Goal: Information Seeking & Learning: Find contact information

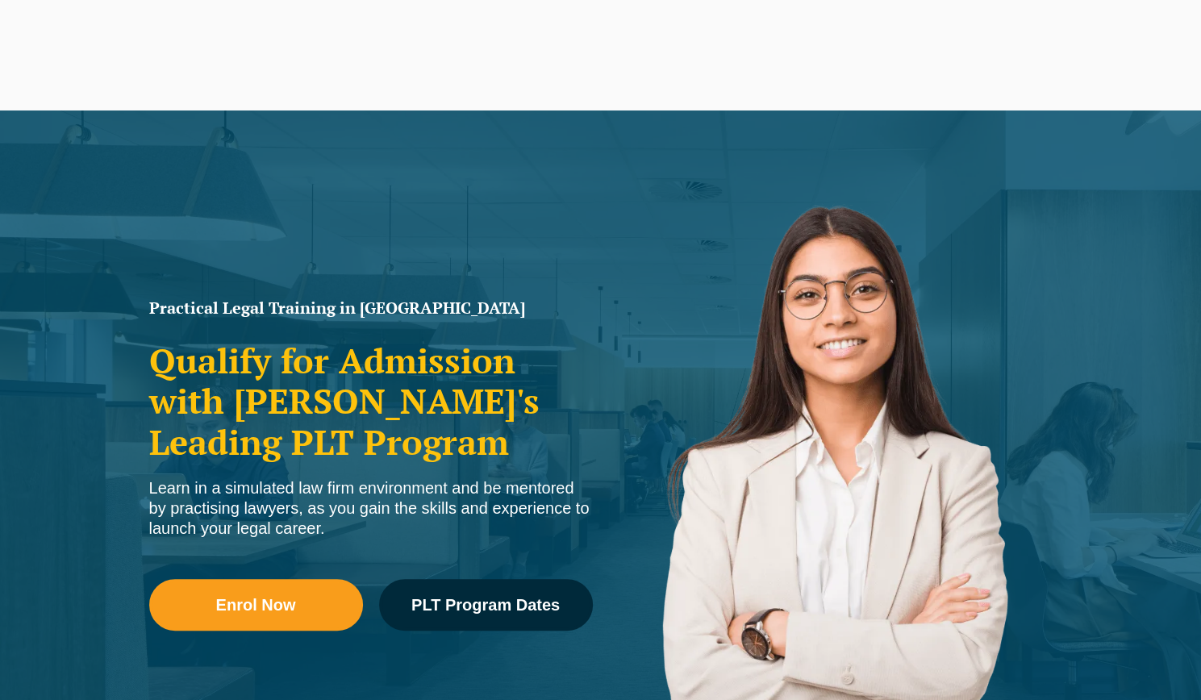
click at [673, 105] on button "Cancel" at bounding box center [656, 104] width 83 height 40
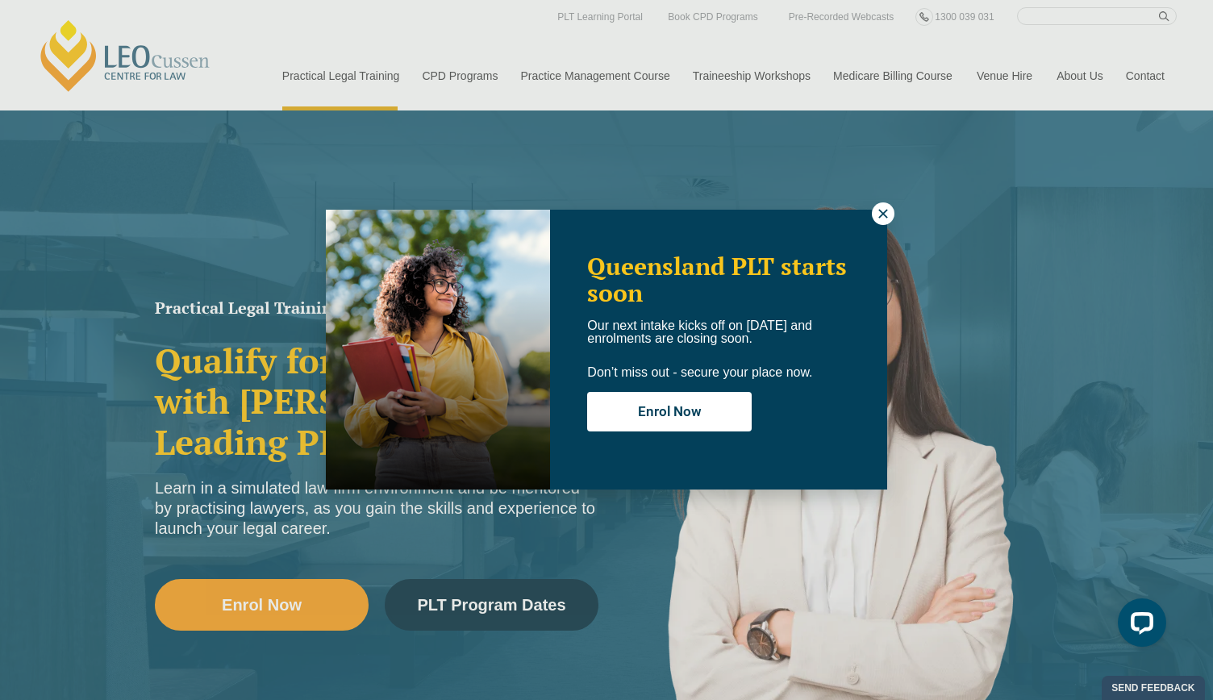
click at [879, 214] on icon at bounding box center [883, 213] width 15 height 15
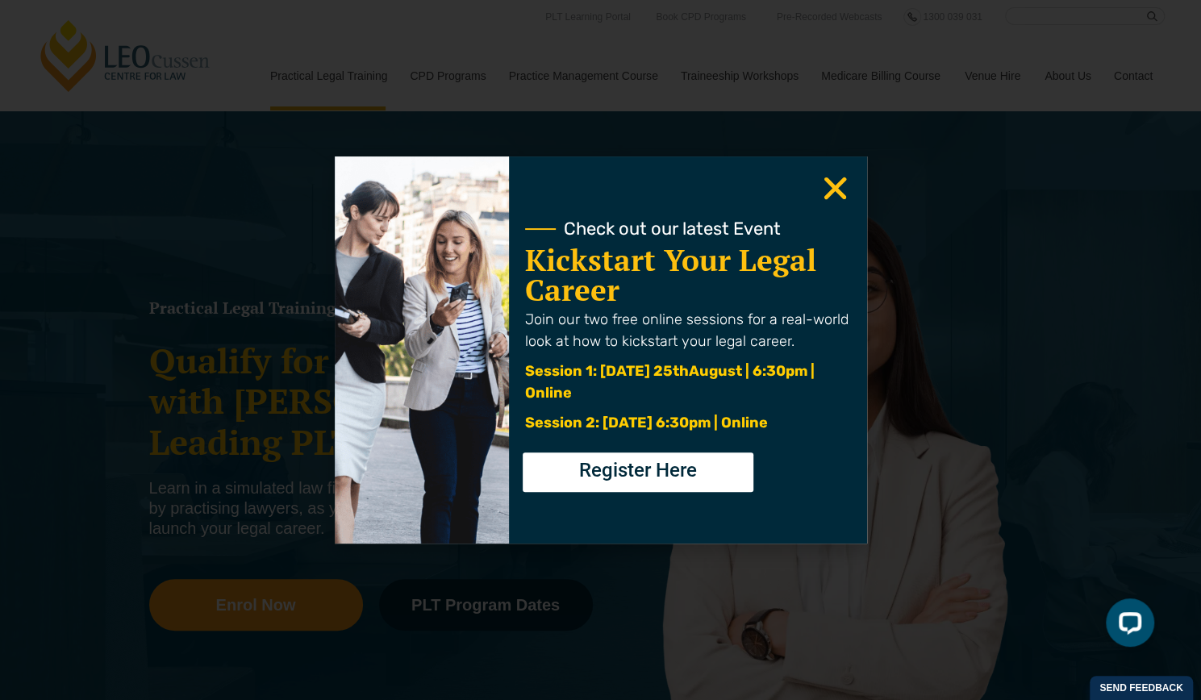
click at [827, 190] on icon "Close" at bounding box center [834, 188] width 31 height 31
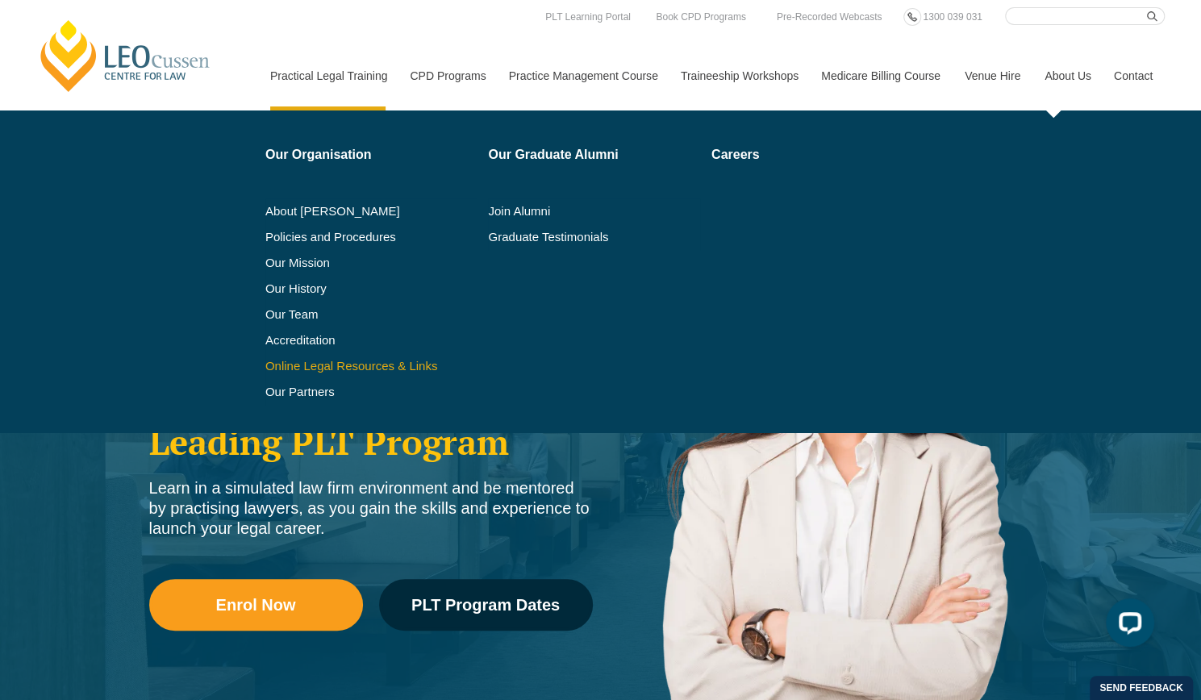
click at [314, 360] on link "Online Legal Resources & Links" at bounding box center [371, 366] width 212 height 13
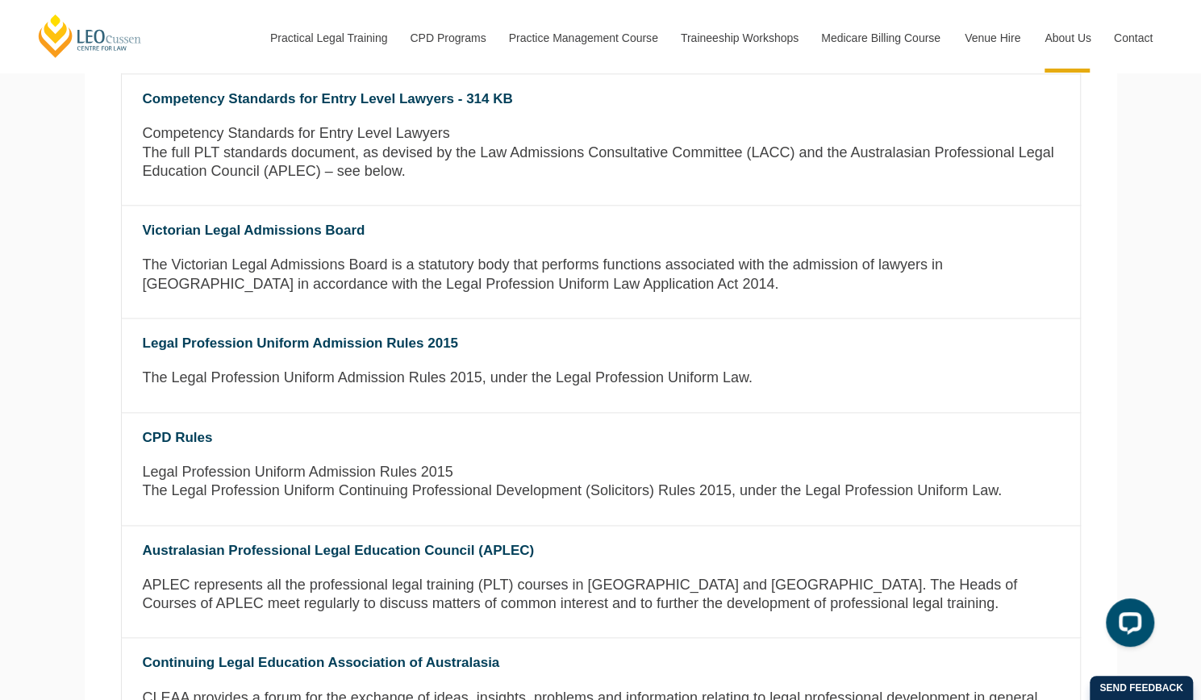
scroll to position [1005, 0]
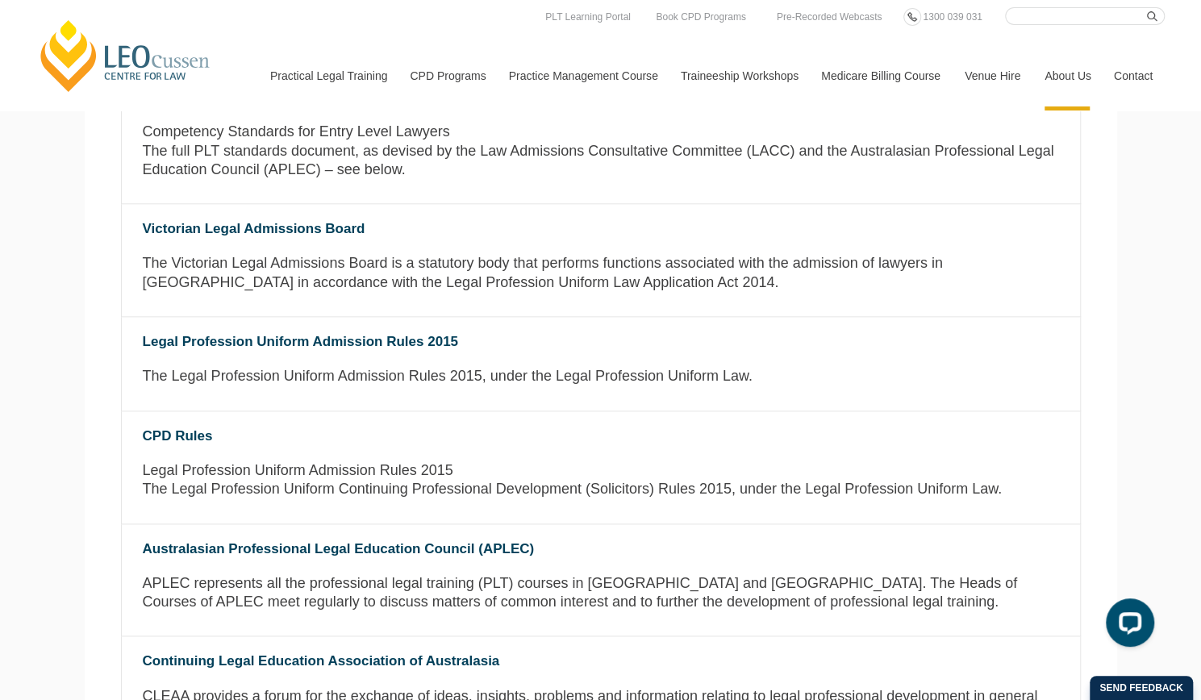
click at [1124, 77] on link "Contact" at bounding box center [1133, 75] width 63 height 69
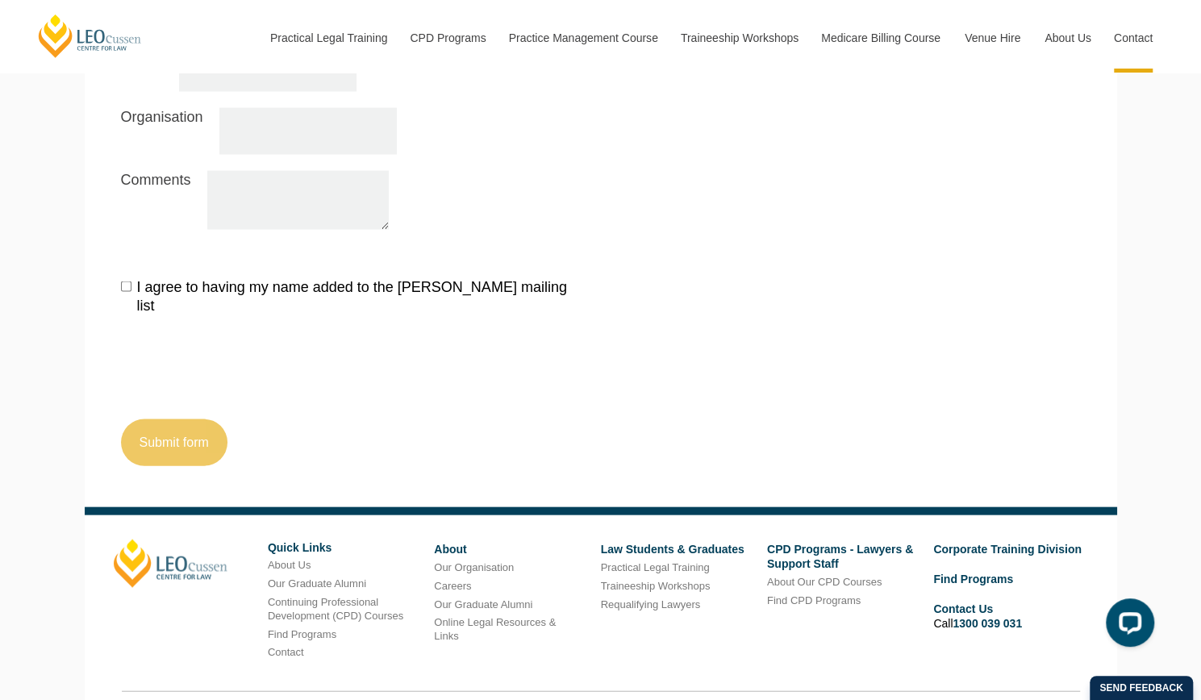
scroll to position [1849, 0]
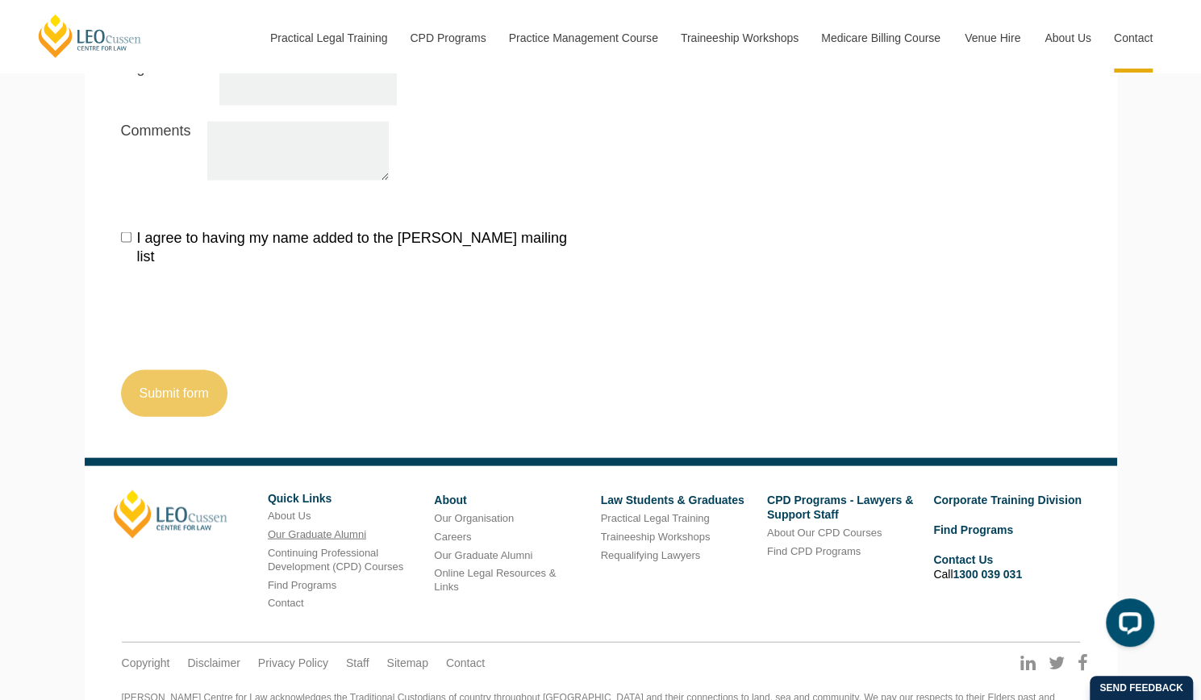
click at [302, 528] on link "Our Graduate Alumni" at bounding box center [317, 534] width 98 height 12
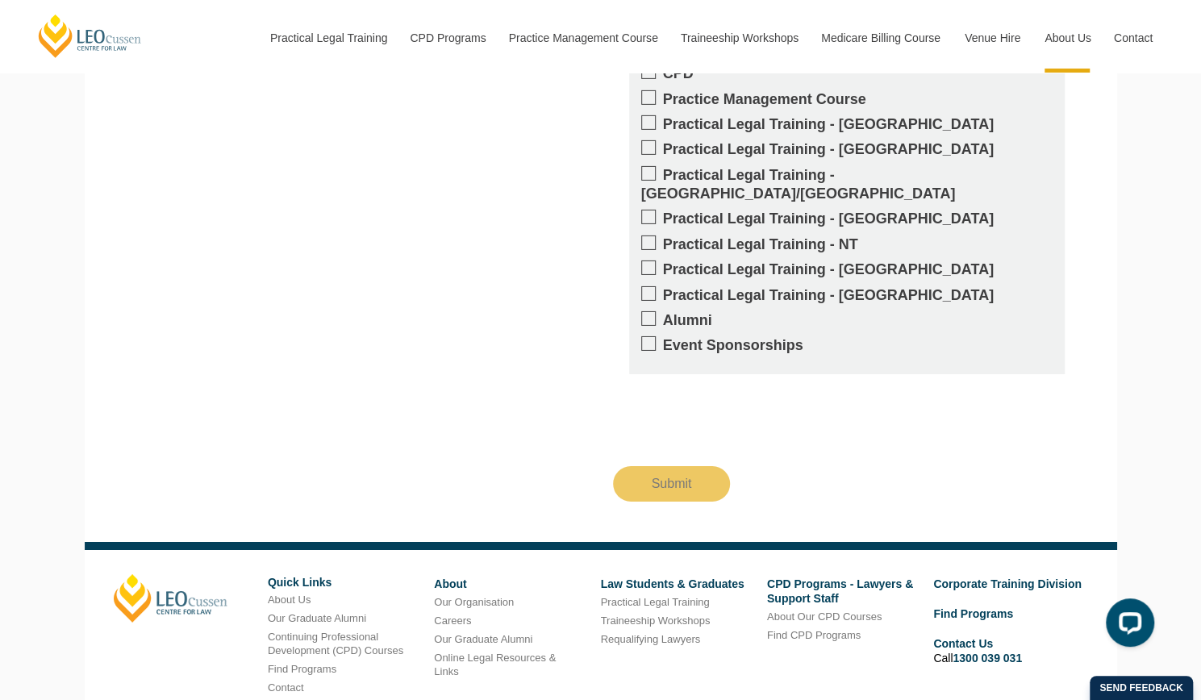
scroll to position [3180, 0]
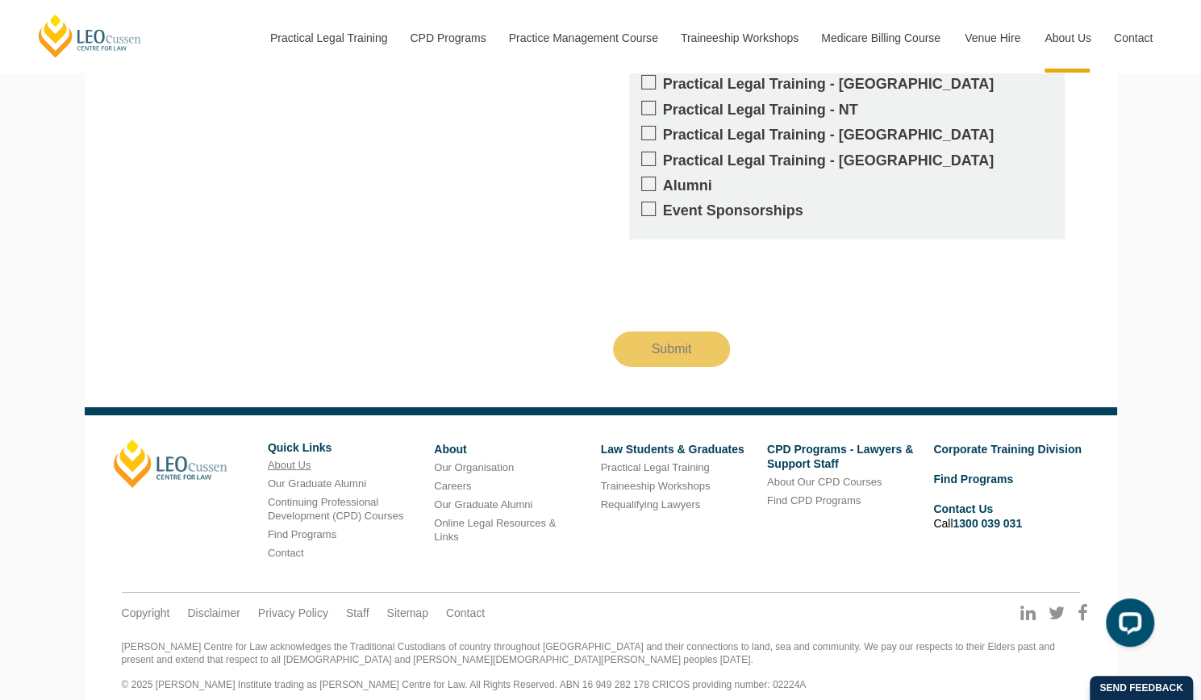
click at [296, 459] on link "About Us" at bounding box center [289, 465] width 43 height 12
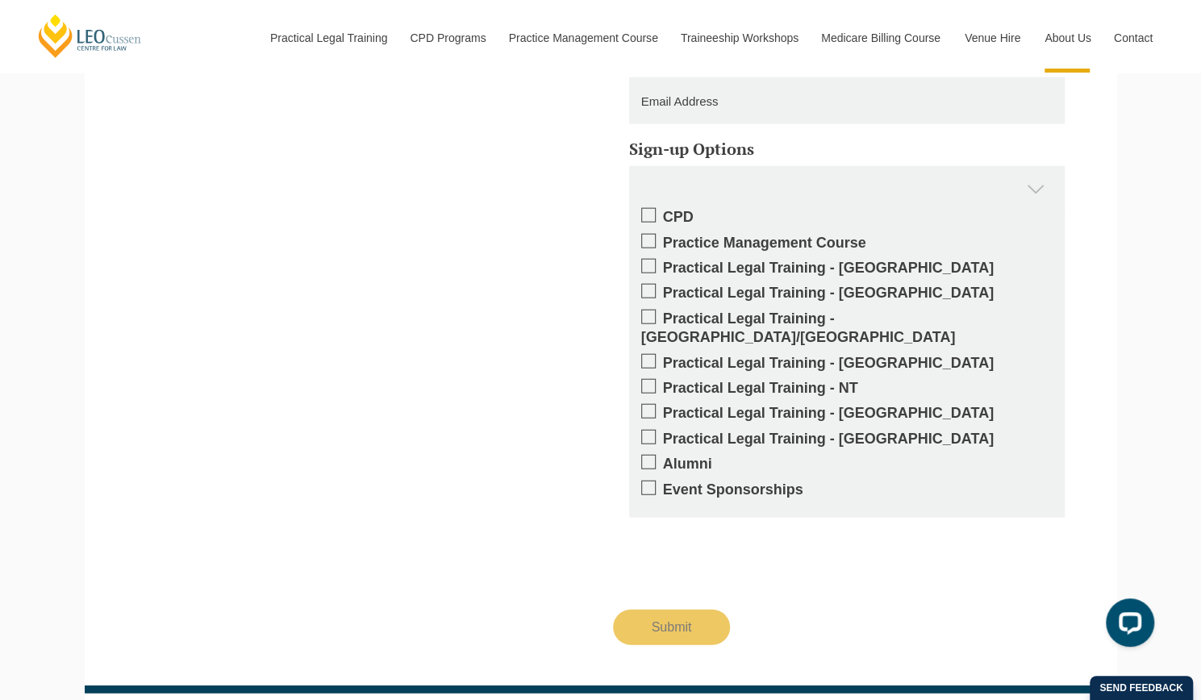
scroll to position [2220, 0]
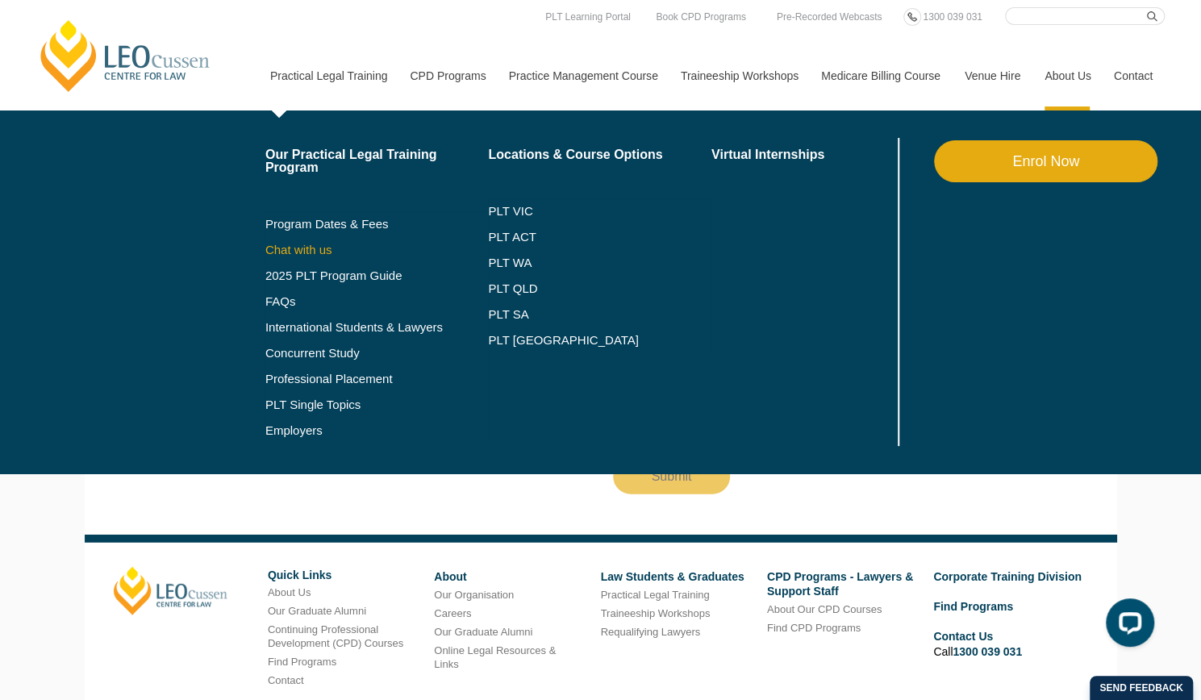
click at [300, 252] on link "Chat with us" at bounding box center [376, 250] width 223 height 13
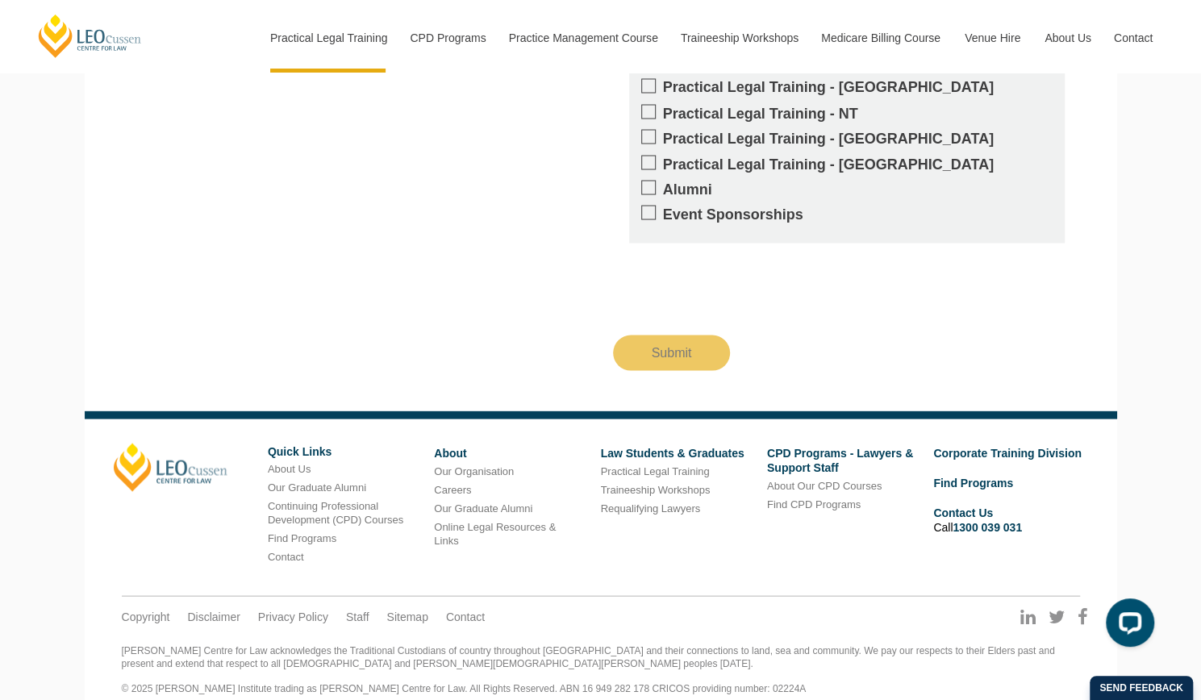
scroll to position [1694, 0]
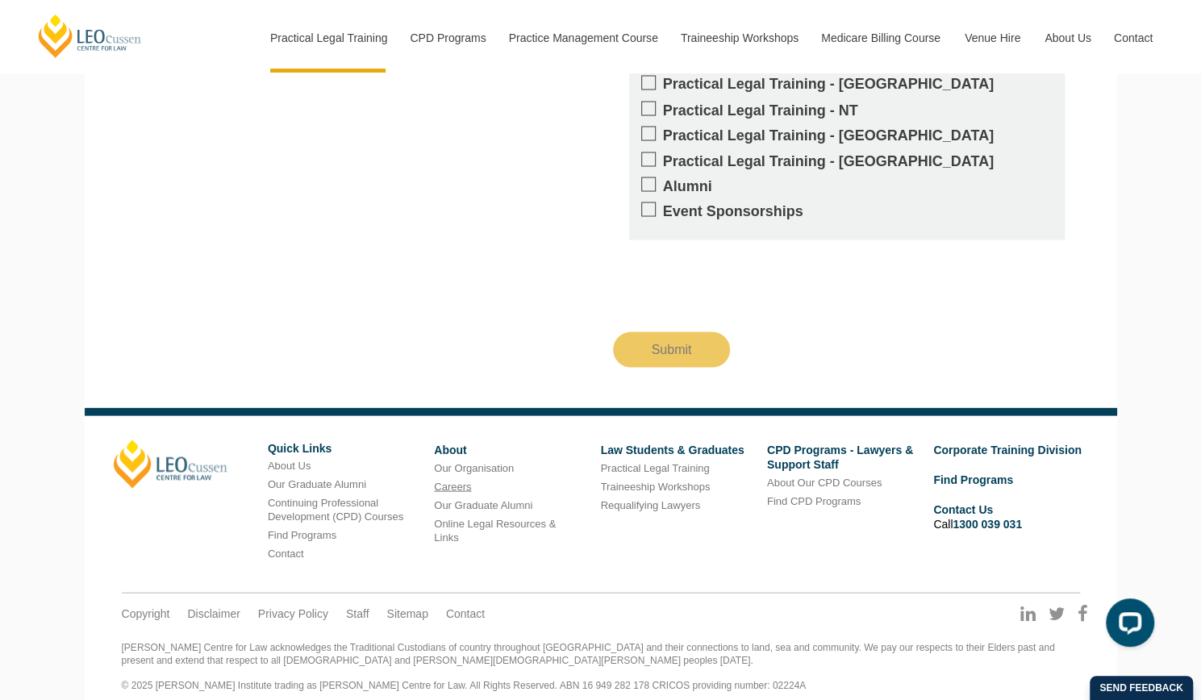
click at [461, 480] on link "Careers" at bounding box center [452, 486] width 37 height 12
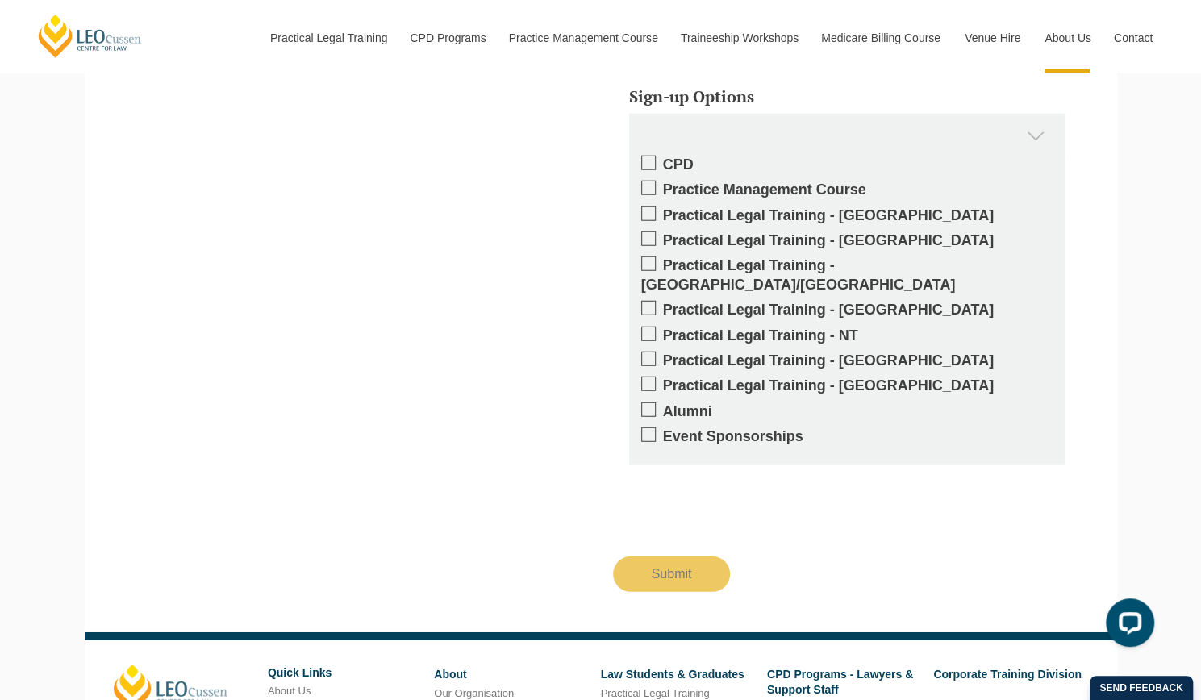
scroll to position [2588, 0]
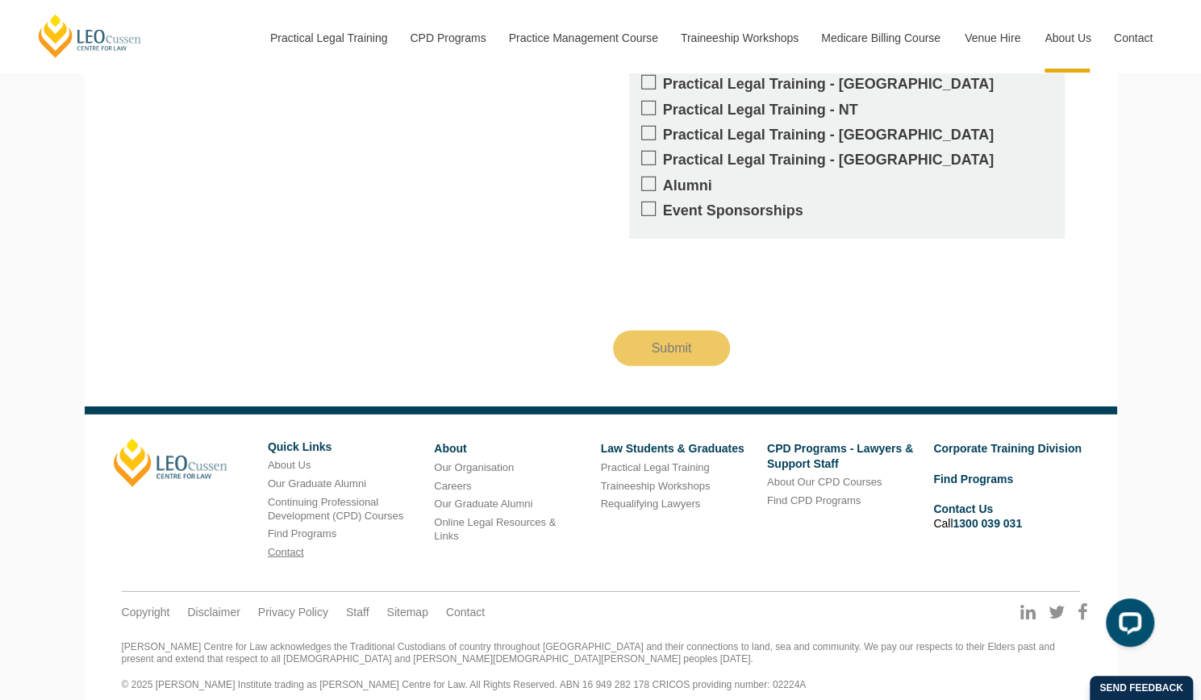
click at [295, 546] on link "Contact" at bounding box center [286, 552] width 36 height 12
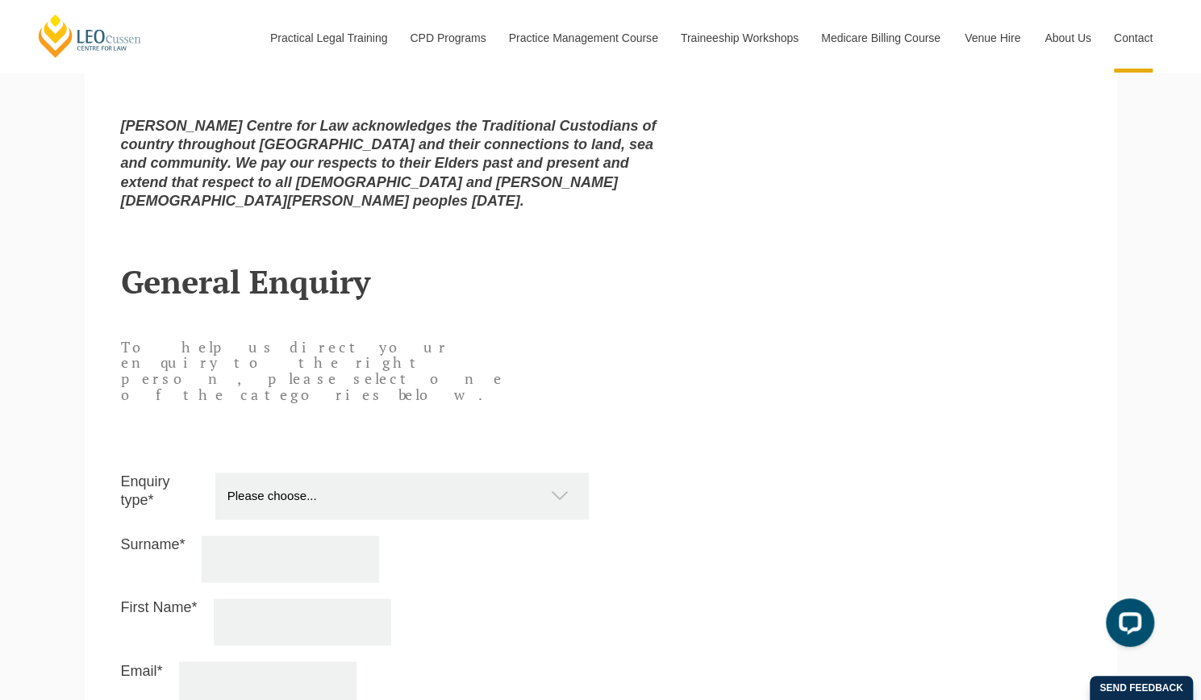
scroll to position [1190, 0]
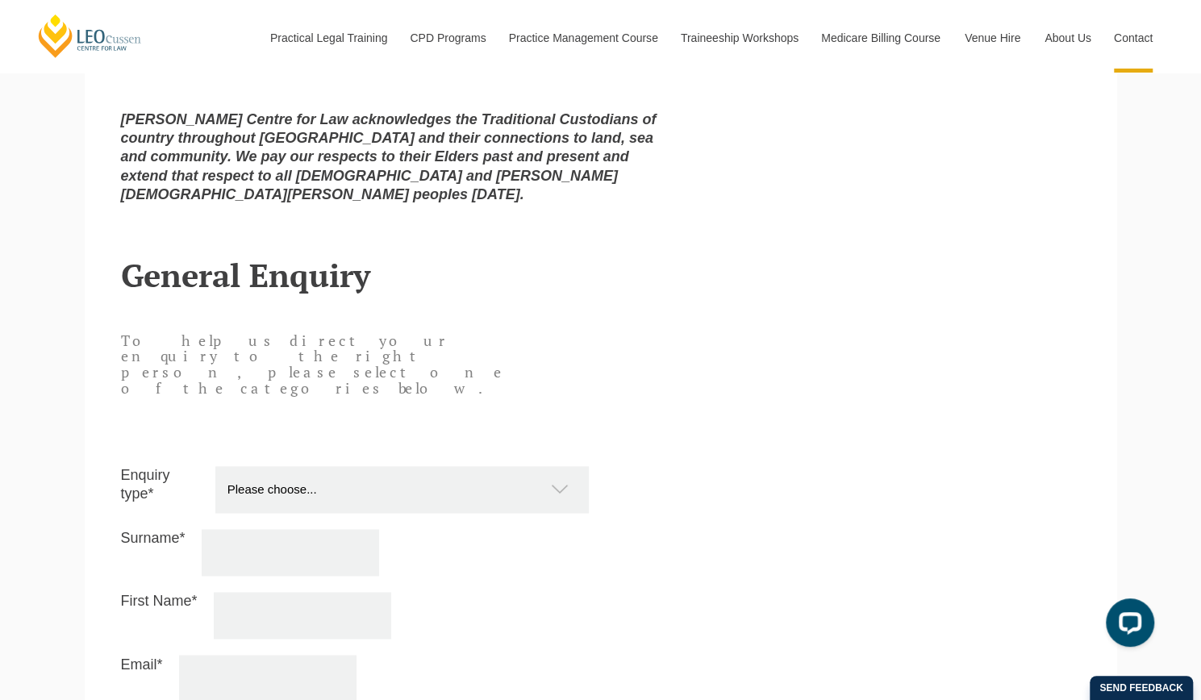
click at [479, 466] on select "Please choose... Practical Training Course (Onsite and Online) Supervised Legal…" at bounding box center [409, 489] width 389 height 47
select select "Other"
click at [215, 466] on select "Please choose... Practical Training Course (Onsite and Online) Supervised Legal…" at bounding box center [409, 489] width 389 height 47
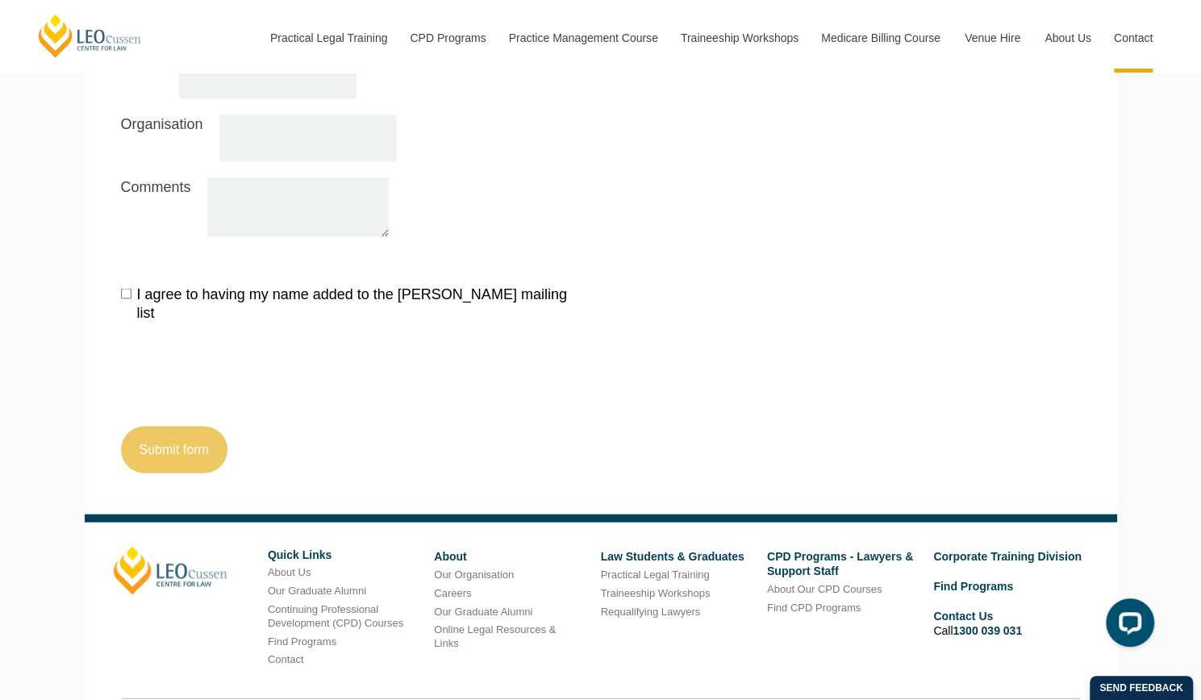
scroll to position [1849, 0]
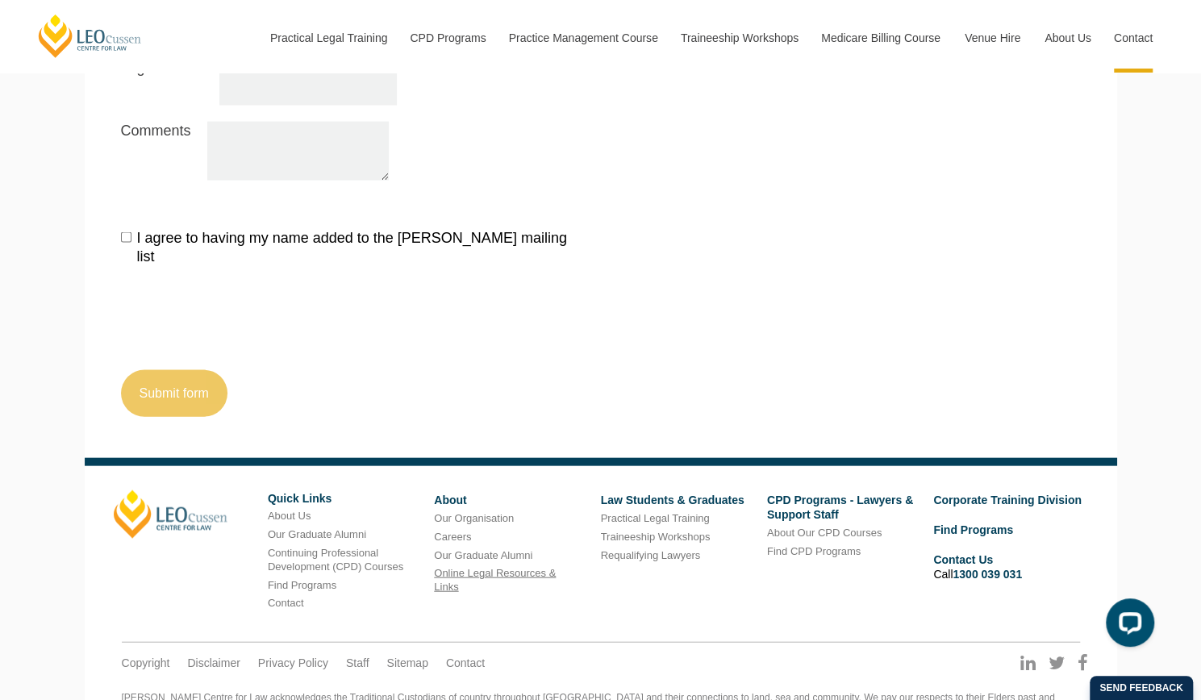
click at [470, 567] on link "Online Legal Resources & Links" at bounding box center [495, 580] width 122 height 26
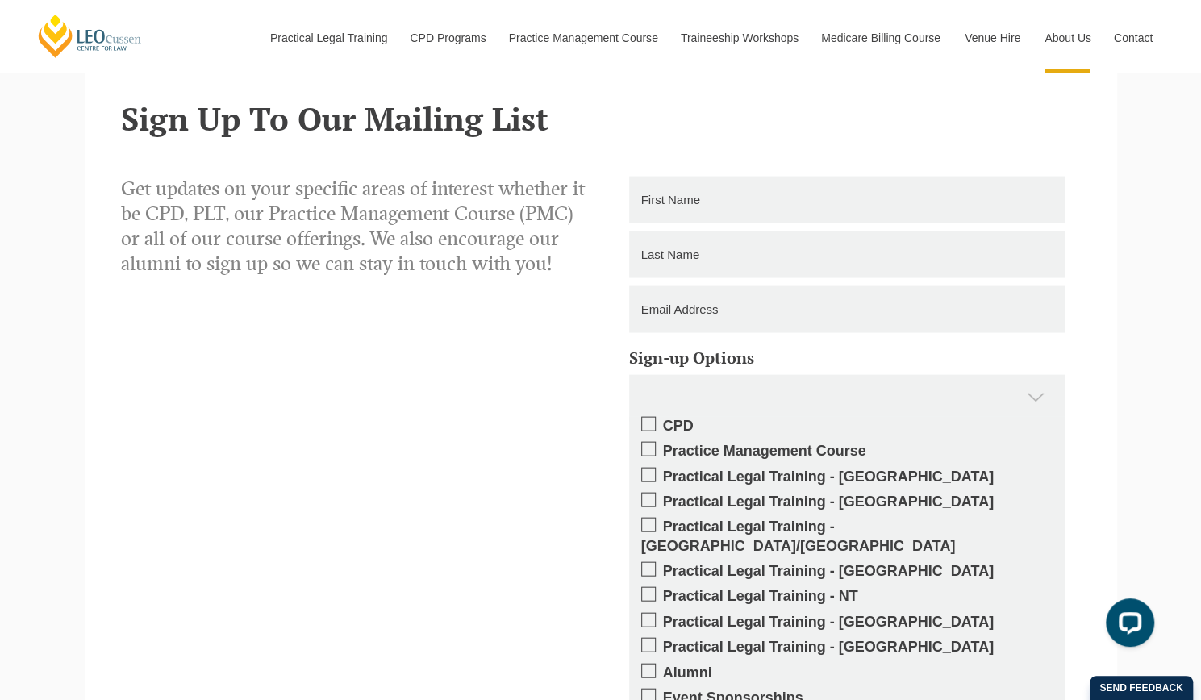
scroll to position [1811, 0]
